Goal: Information Seeking & Learning: Learn about a topic

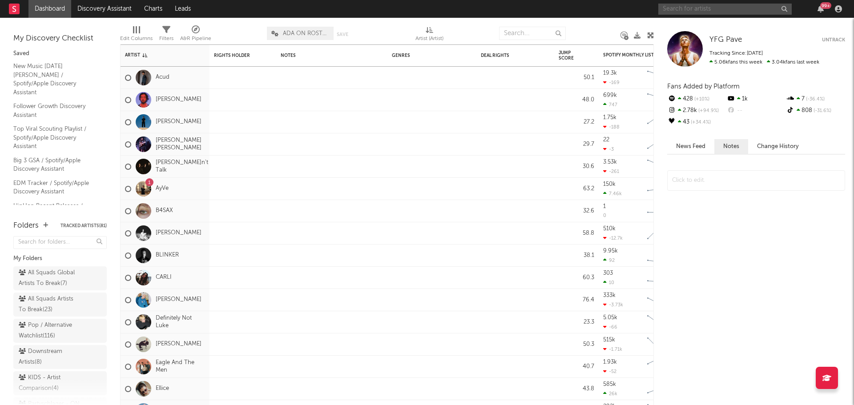
click at [729, 12] on input "text" at bounding box center [724, 9] width 133 height 11
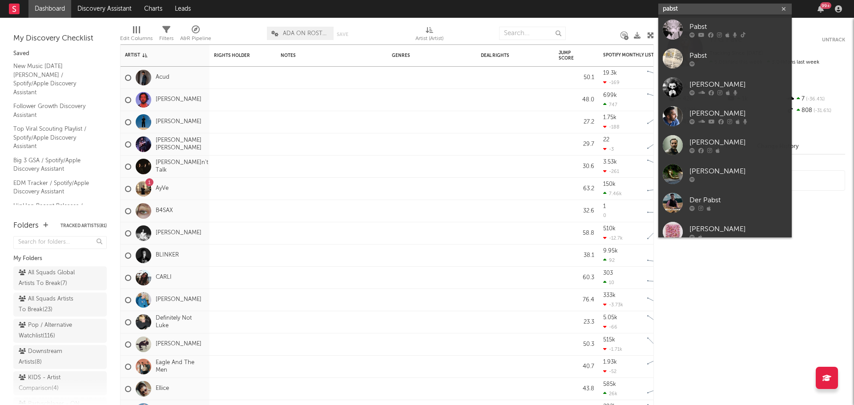
type input "pabst"
click at [717, 28] on div "Pabst" at bounding box center [738, 26] width 98 height 11
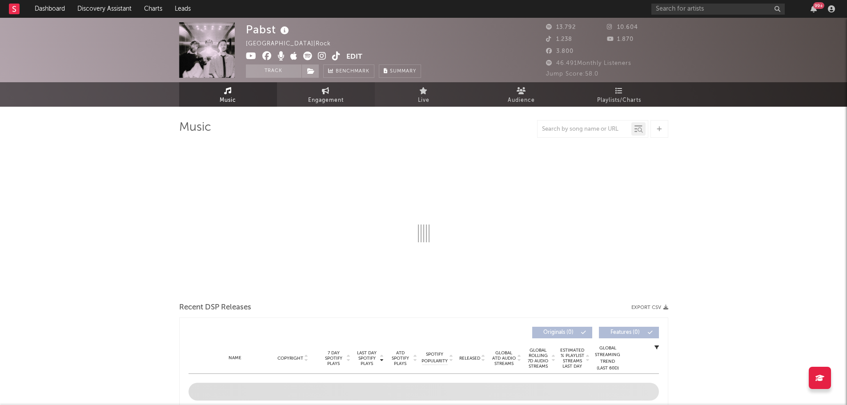
select select "6m"
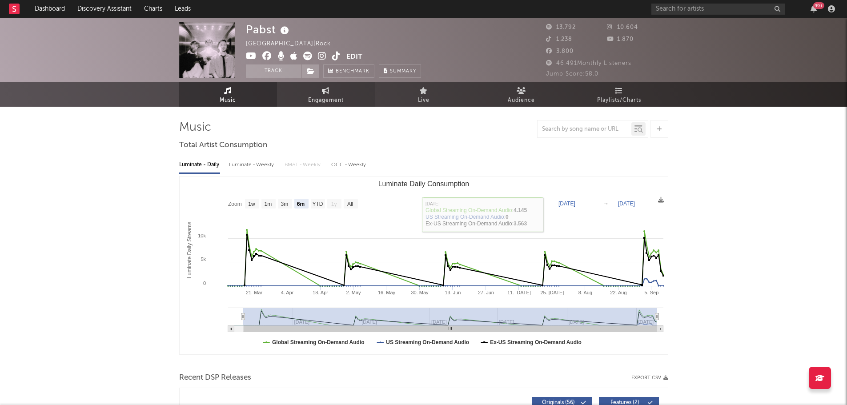
click at [293, 98] on link "Engagement" at bounding box center [326, 94] width 98 height 24
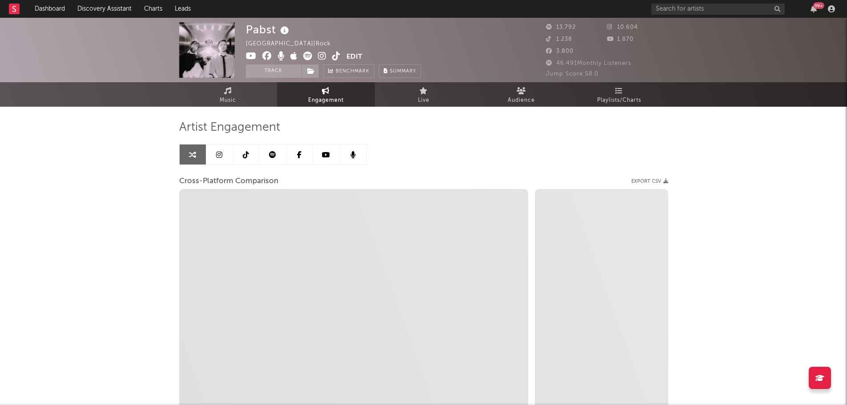
select select "1w"
click at [274, 157] on icon at bounding box center [272, 154] width 7 height 7
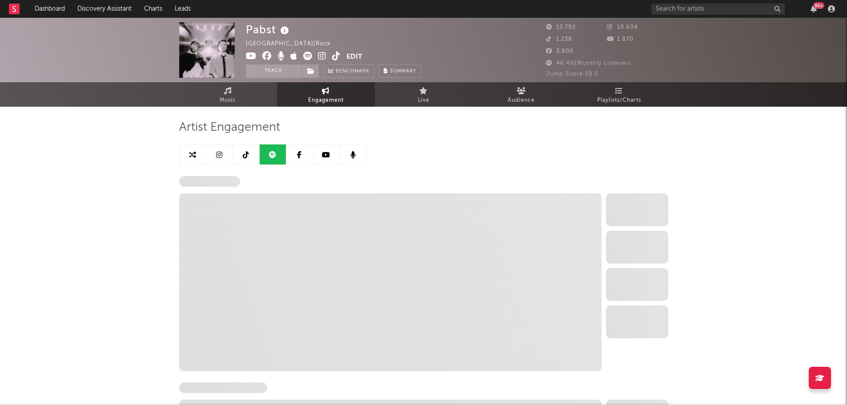
select select "6m"
select select "1w"
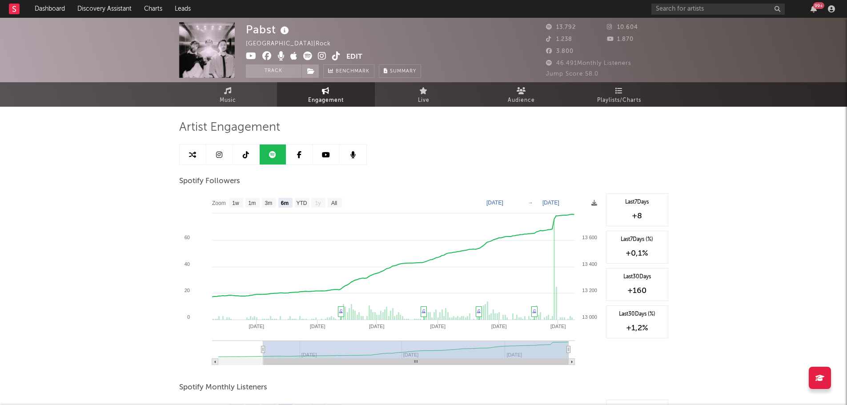
click at [249, 152] on link at bounding box center [246, 155] width 27 height 20
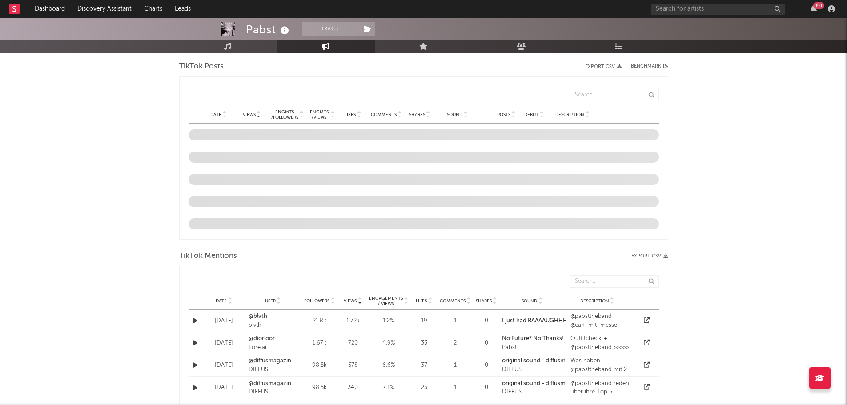
select select "6m"
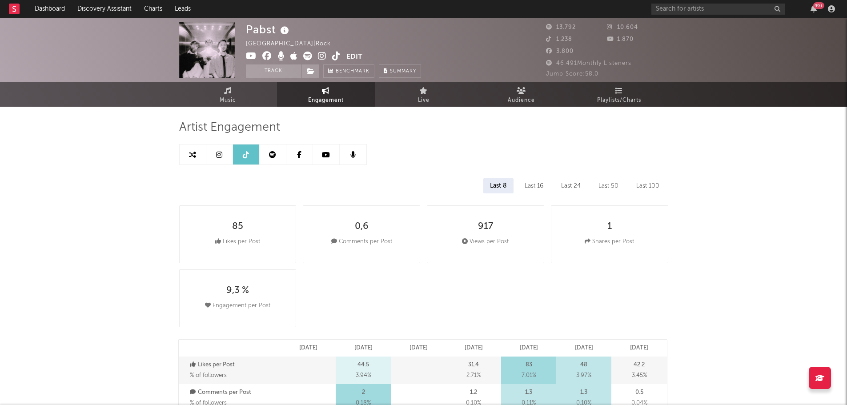
click at [222, 154] on link at bounding box center [219, 155] width 27 height 20
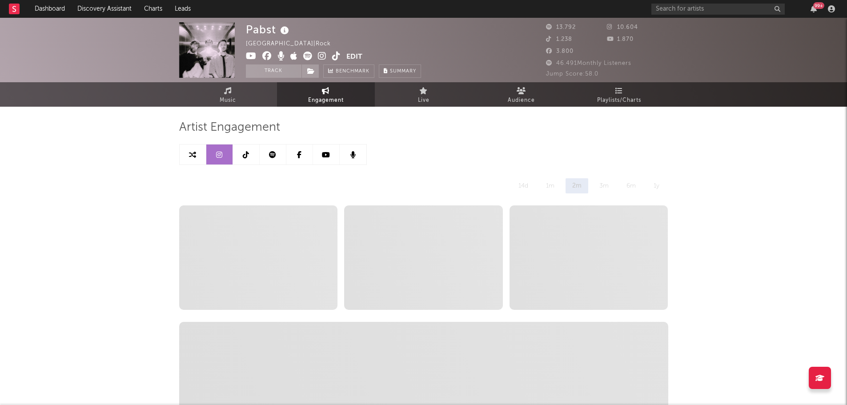
select select "6m"
click at [610, 98] on span "Playlists/Charts" at bounding box center [619, 100] width 44 height 11
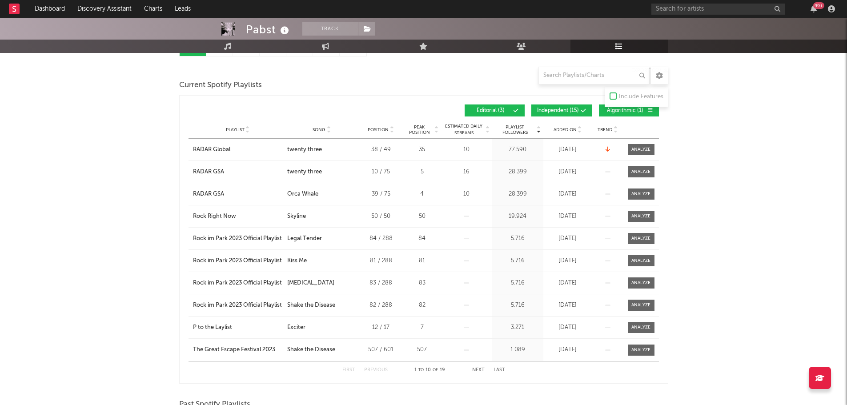
scroll to position [44, 0]
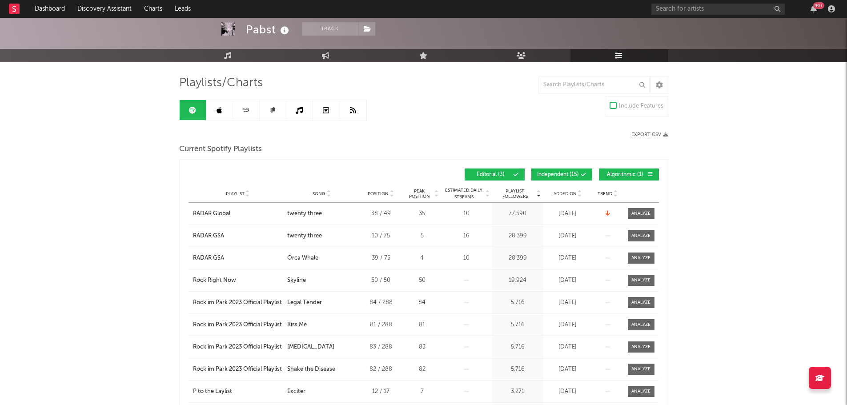
click at [552, 175] on span "Independent ( 15 )" at bounding box center [558, 174] width 42 height 5
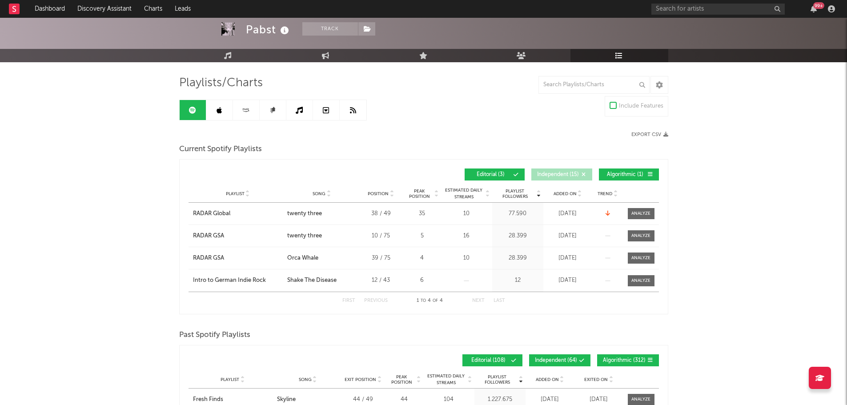
click at [626, 172] on span "Algorithmic ( 1 )" at bounding box center [625, 174] width 41 height 5
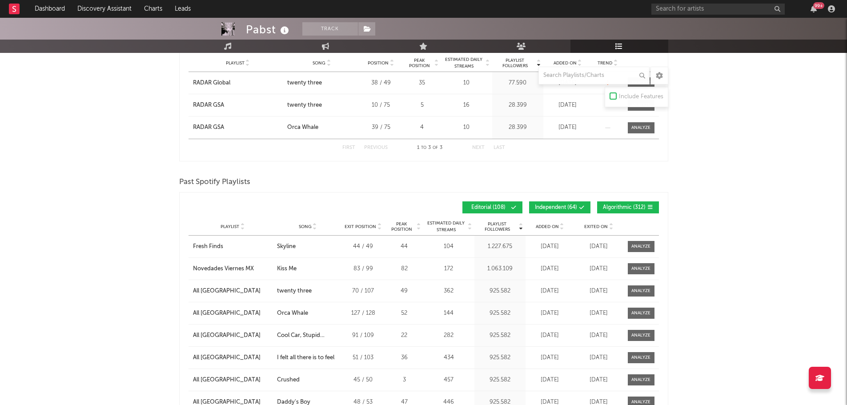
scroll to position [178, 0]
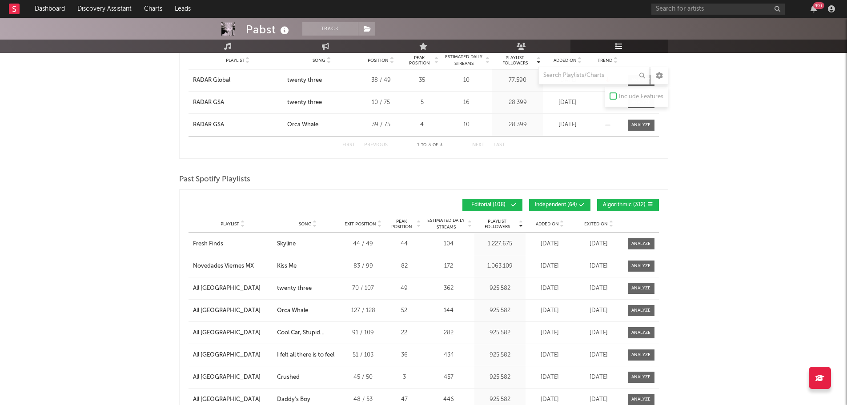
drag, startPoint x: 545, startPoint y: 203, endPoint x: 560, endPoint y: 202, distance: 14.2
click at [545, 203] on span "Independent ( 64 )" at bounding box center [556, 204] width 42 height 5
click at [620, 199] on button "Algorithmic ( 312 )" at bounding box center [628, 205] width 62 height 12
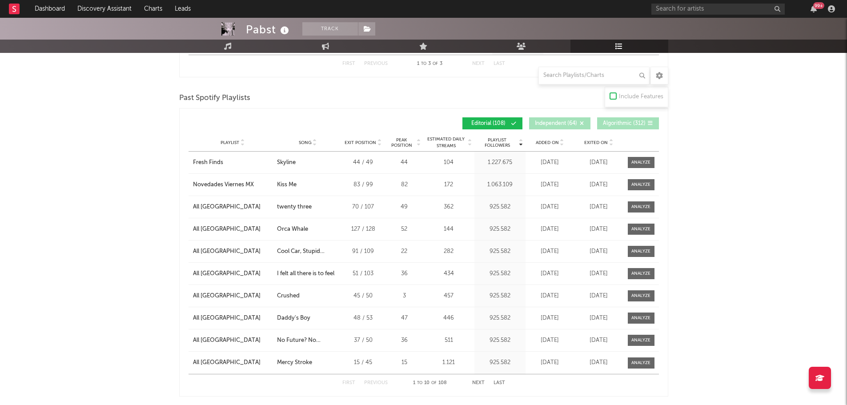
scroll to position [267, 0]
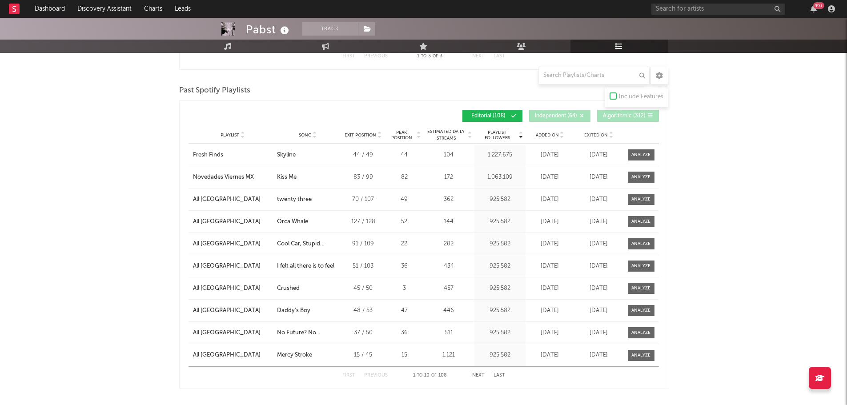
click at [478, 374] on button "Next" at bounding box center [478, 375] width 12 height 5
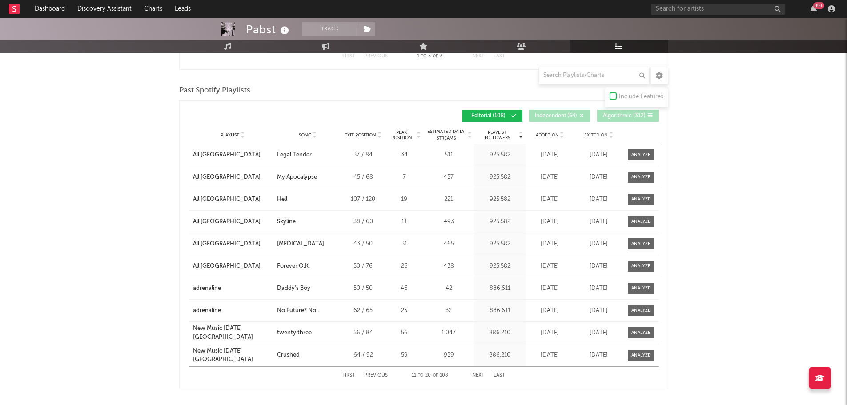
click at [478, 374] on button "Next" at bounding box center [478, 375] width 12 height 5
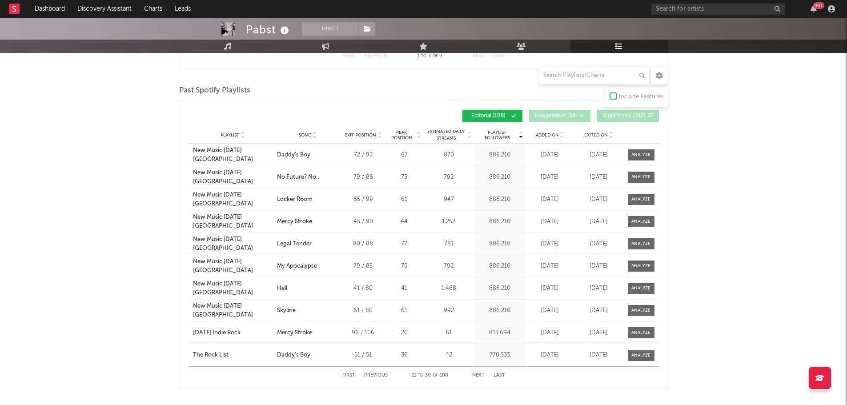
click at [478, 374] on button "Next" at bounding box center [478, 375] width 12 height 5
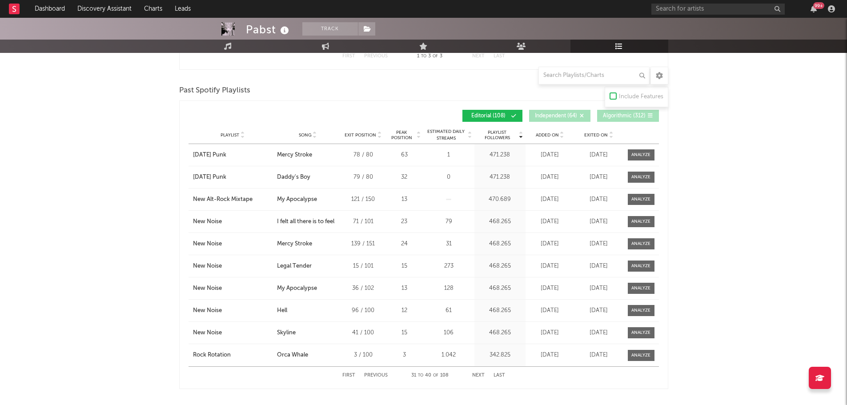
click at [478, 374] on button "Next" at bounding box center [478, 375] width 12 height 5
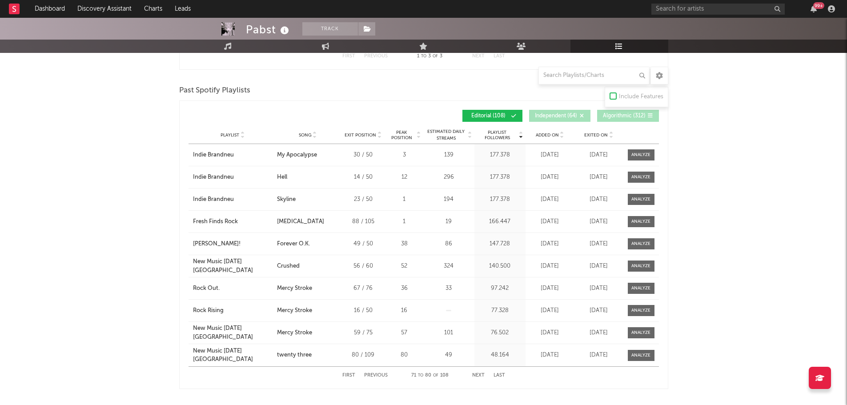
click at [478, 374] on button "Next" at bounding box center [478, 375] width 12 height 5
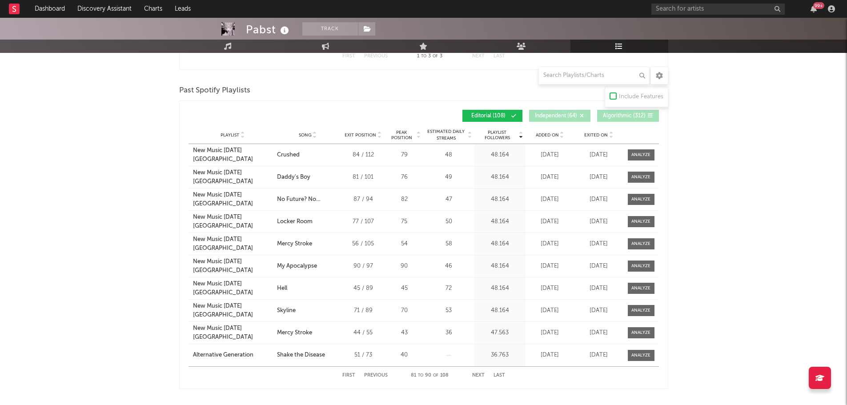
click at [478, 374] on button "Next" at bounding box center [478, 375] width 12 height 5
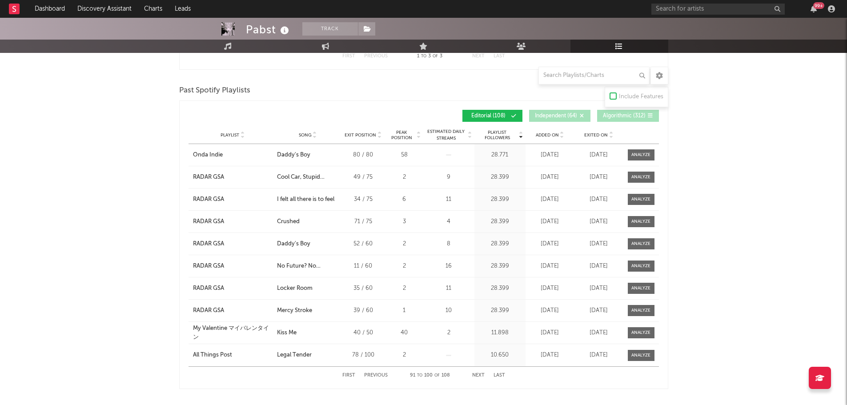
click at [478, 374] on button "Next" at bounding box center [478, 375] width 12 height 5
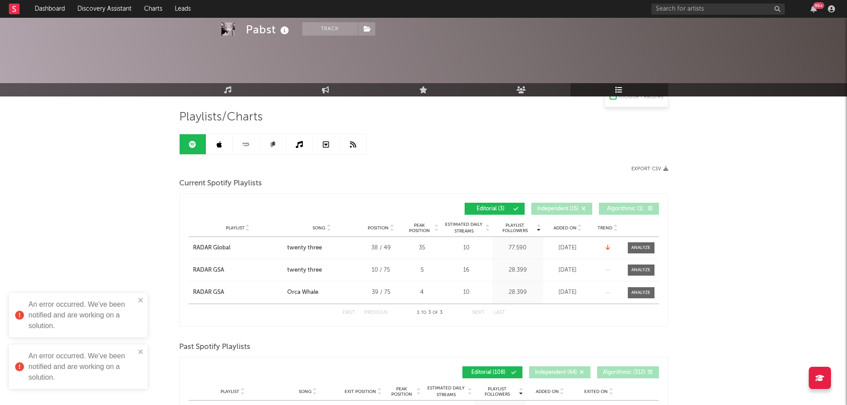
scroll to position [0, 0]
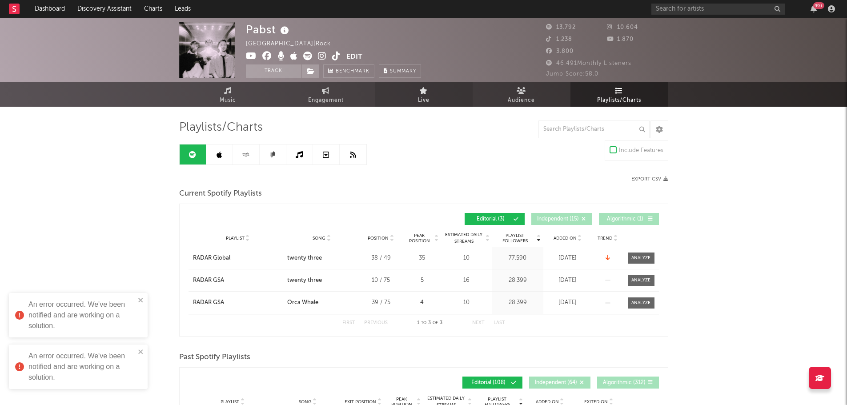
click at [455, 95] on link "Live" at bounding box center [424, 94] width 98 height 24
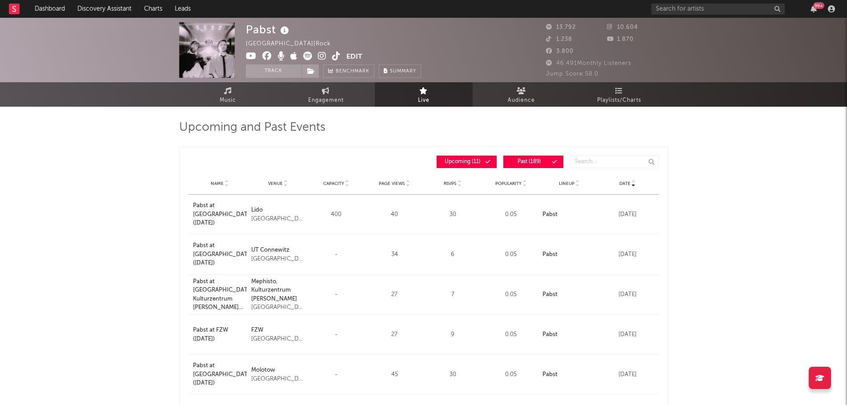
click at [623, 185] on span "Date" at bounding box center [625, 183] width 11 height 5
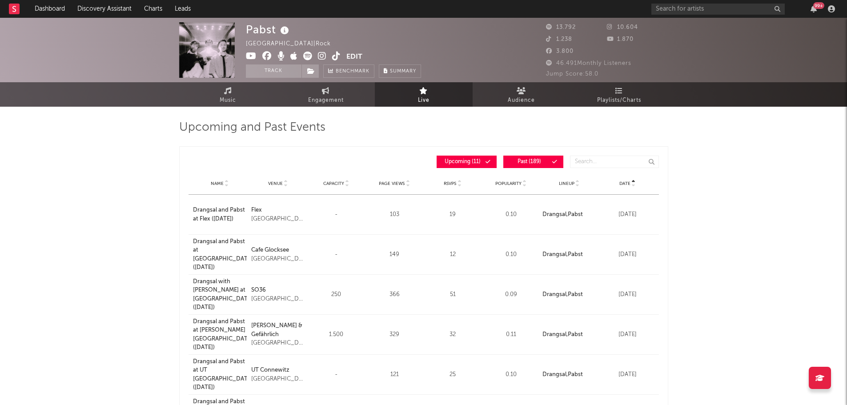
click at [623, 185] on span "Date" at bounding box center [625, 183] width 11 height 5
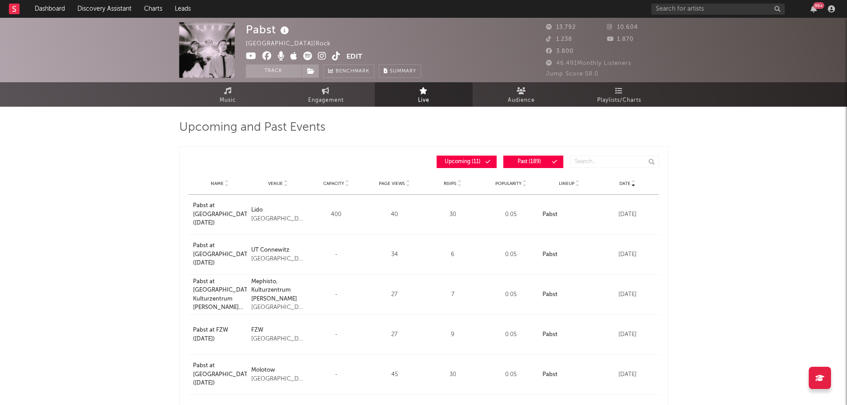
click at [519, 166] on button "Past ( 189 )" at bounding box center [534, 162] width 60 height 12
click at [324, 55] on icon at bounding box center [322, 56] width 8 height 9
click at [669, 12] on input "text" at bounding box center [718, 9] width 133 height 11
click at [727, 10] on input "24/7 diva he" at bounding box center [718, 9] width 133 height 11
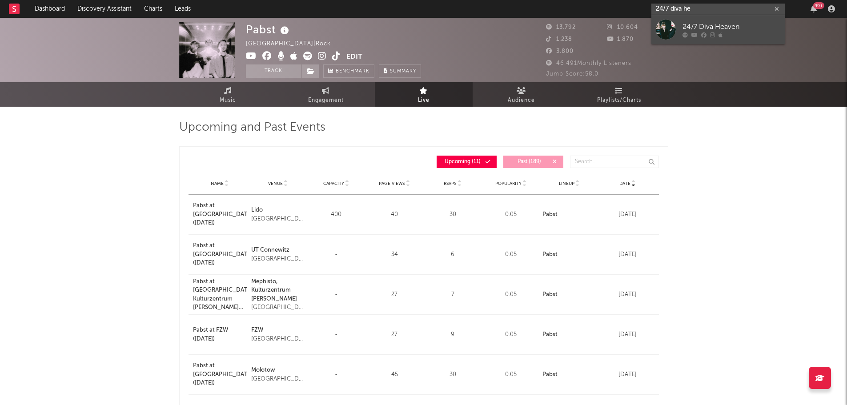
type input "24/7 diva he"
click at [746, 24] on div "24/7 Diva Heaven" at bounding box center [732, 26] width 98 height 11
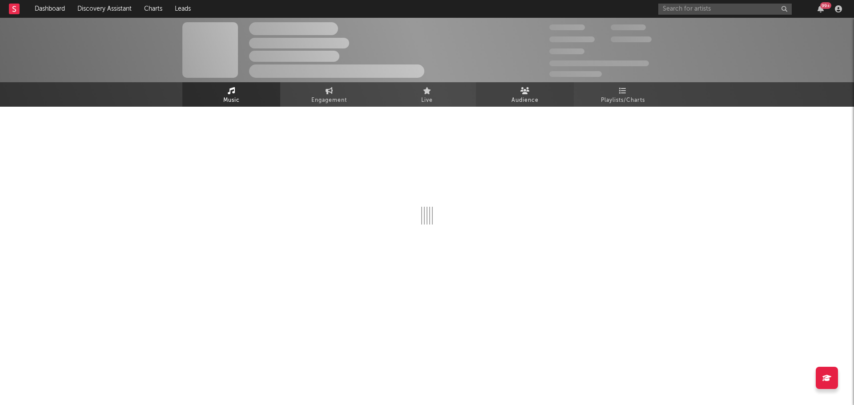
select select "1w"
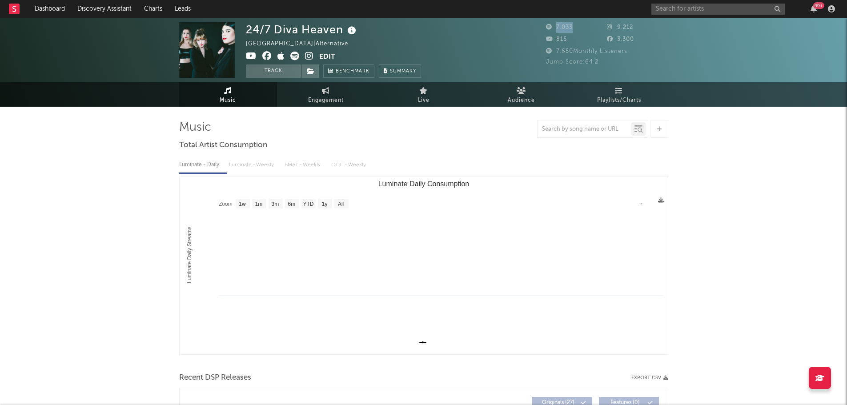
drag, startPoint x: 556, startPoint y: 26, endPoint x: 572, endPoint y: 27, distance: 16.0
click at [572, 27] on span "7.033" at bounding box center [559, 27] width 27 height 6
drag, startPoint x: 559, startPoint y: 49, endPoint x: 582, endPoint y: 51, distance: 22.8
click at [582, 51] on span "7.650 Monthly Listeners" at bounding box center [586, 51] width 81 height 6
click at [333, 95] on span "Engagement" at bounding box center [326, 100] width 36 height 11
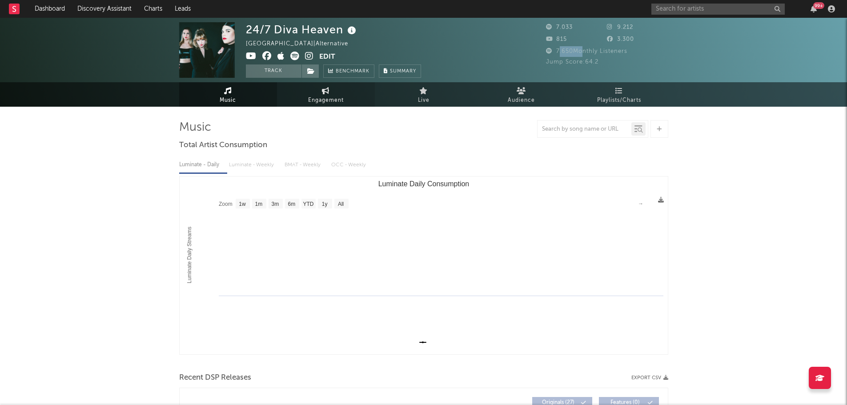
select select "1w"
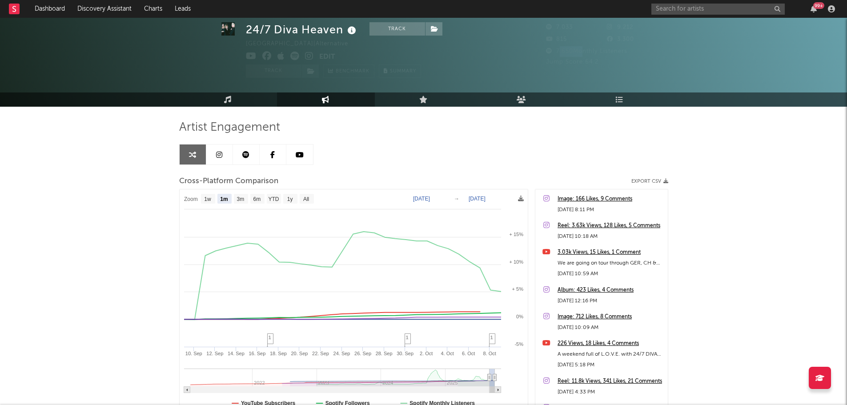
scroll to position [44, 0]
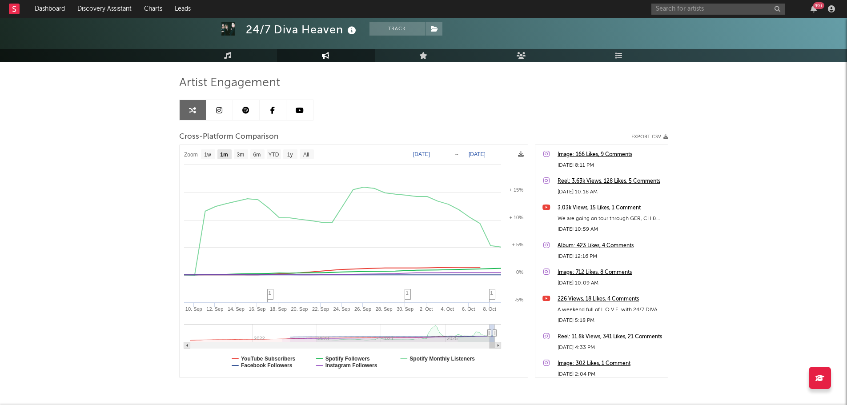
click at [230, 157] on rect at bounding box center [225, 154] width 14 height 10
select select "1m"
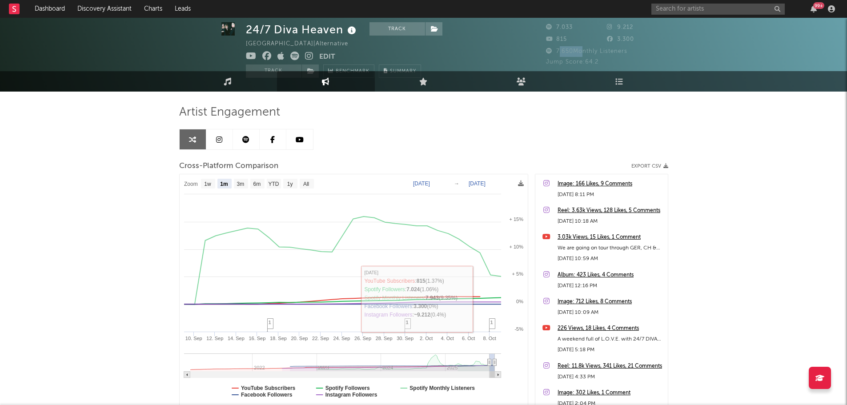
scroll to position [0, 0]
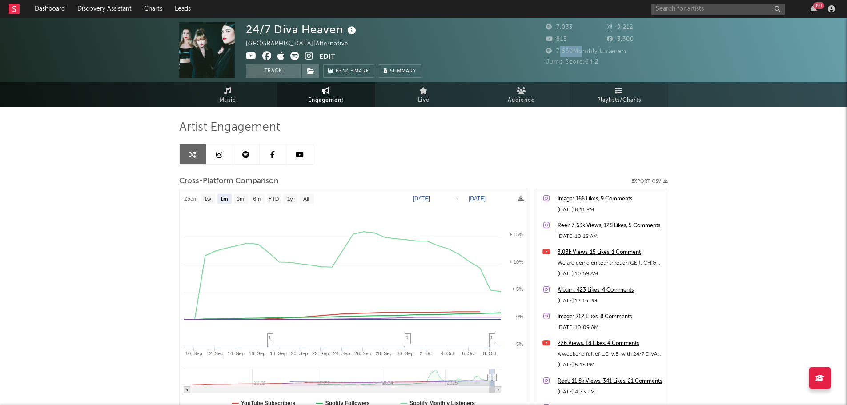
click at [613, 102] on span "Playlists/Charts" at bounding box center [619, 100] width 44 height 11
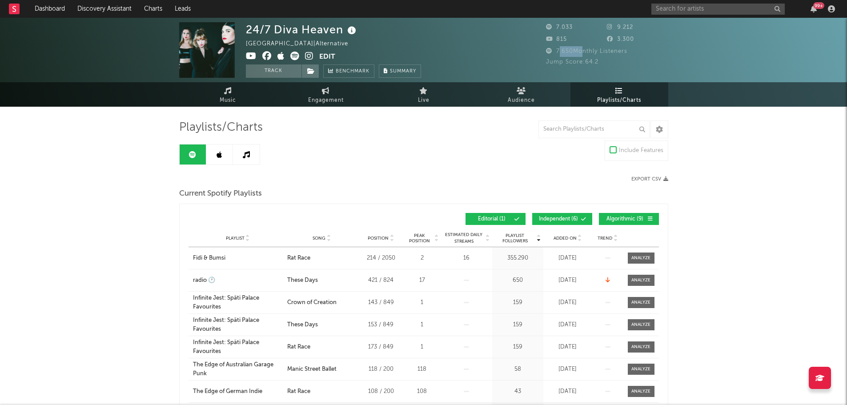
click at [550, 217] on span "Independent ( 6 )" at bounding box center [558, 219] width 41 height 5
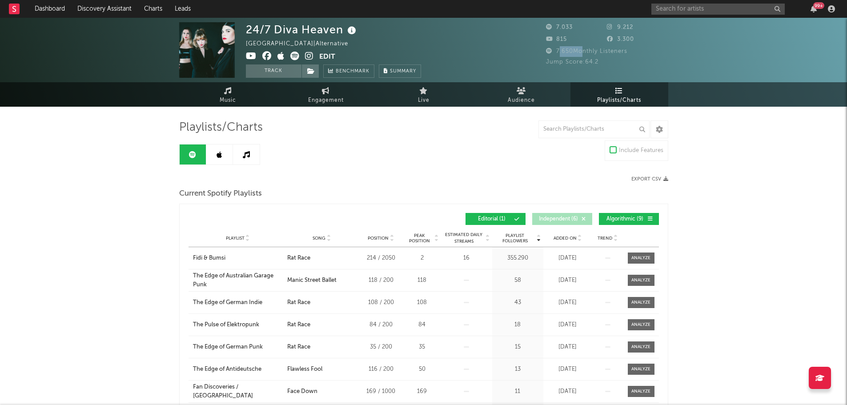
click at [611, 222] on span "Algorithmic ( 9 )" at bounding box center [625, 219] width 41 height 5
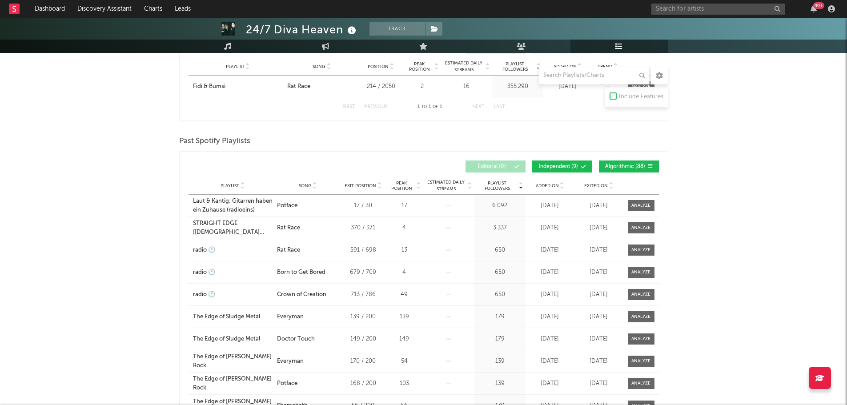
scroll to position [178, 0]
